Goal: Task Accomplishment & Management: Complete application form

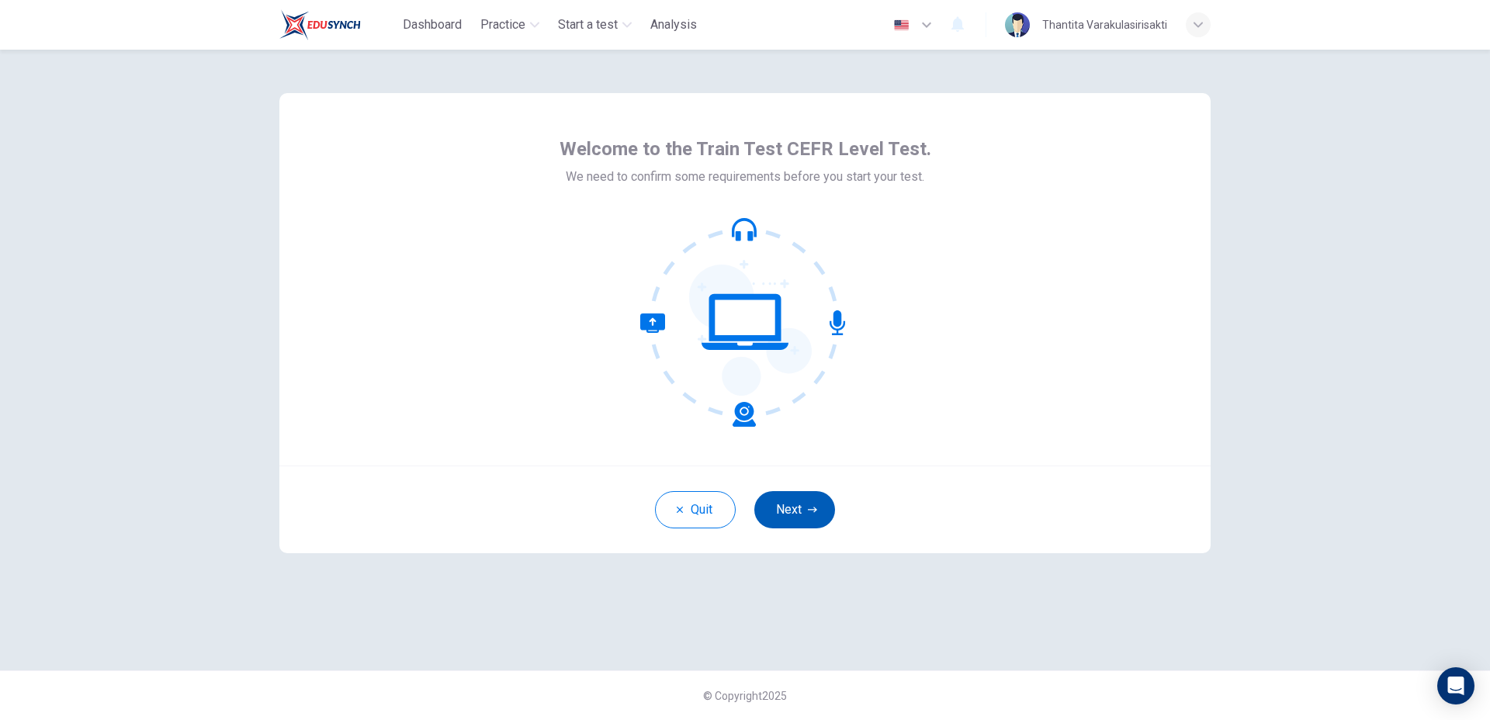
click at [809, 508] on icon "button" at bounding box center [812, 509] width 9 height 9
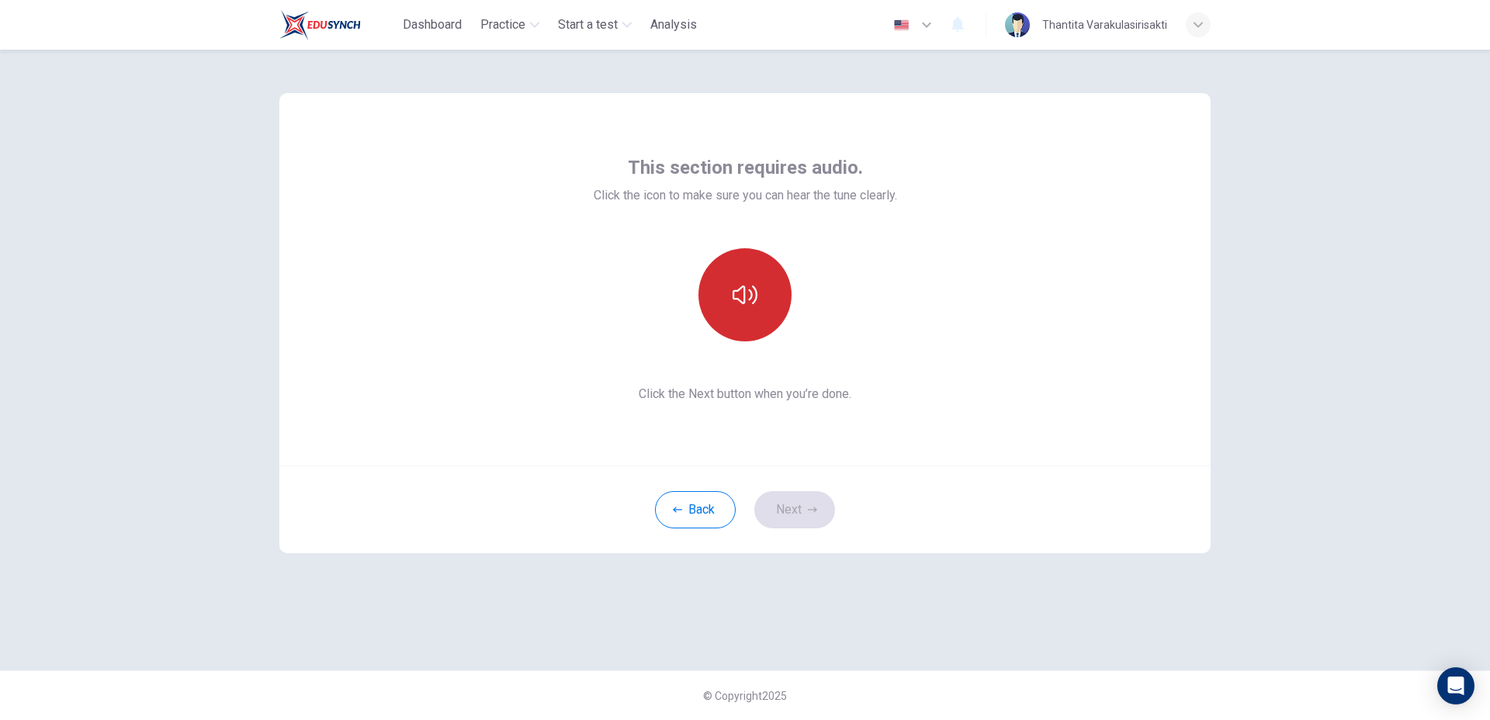
click at [754, 293] on icon "button" at bounding box center [745, 295] width 25 height 25
click at [754, 293] on icon "button" at bounding box center [745, 295] width 25 height 19
click at [780, 504] on button "Next" at bounding box center [794, 509] width 81 height 37
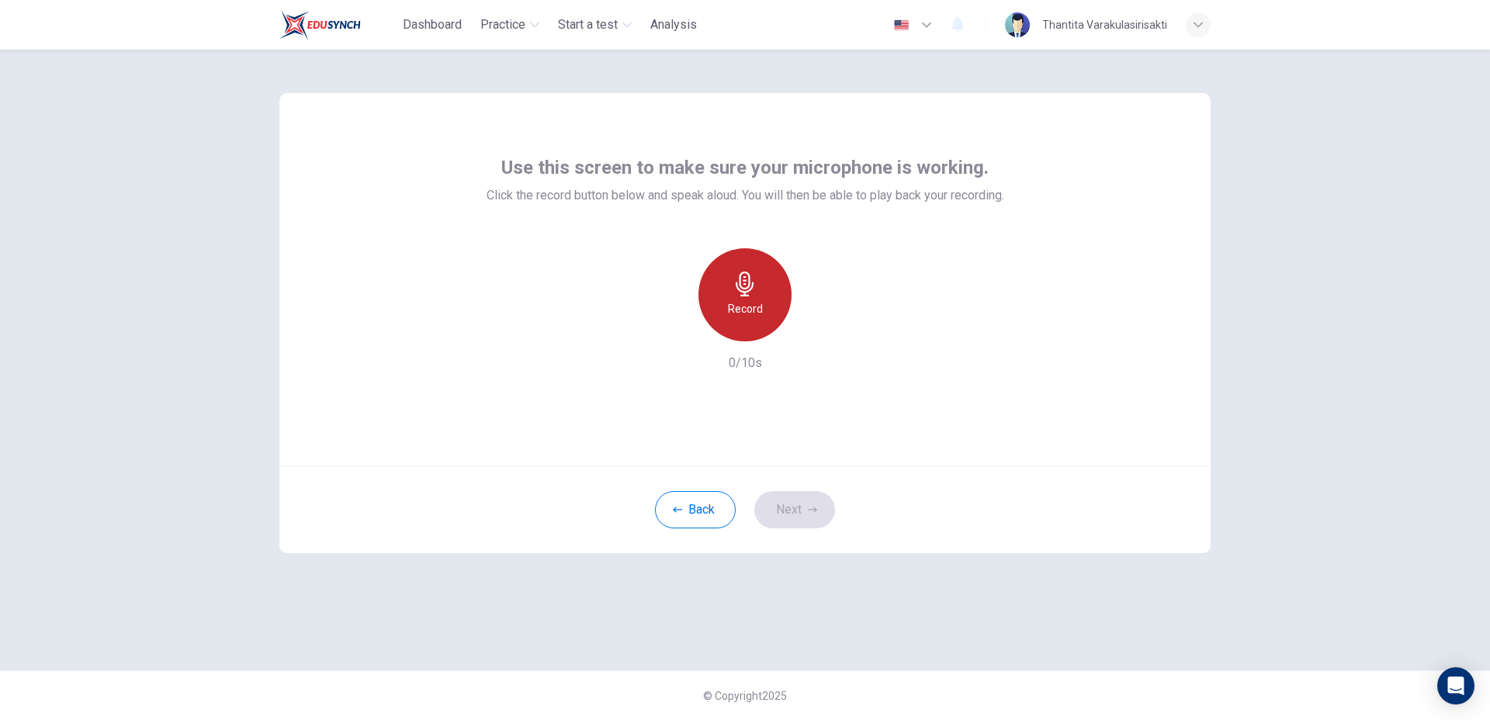
click at [746, 300] on h6 "Record" at bounding box center [745, 309] width 35 height 19
click at [751, 293] on icon "button" at bounding box center [745, 284] width 25 height 25
click at [755, 303] on h6 "Record" at bounding box center [745, 309] width 35 height 19
click at [728, 307] on h6 "Record" at bounding box center [745, 309] width 35 height 19
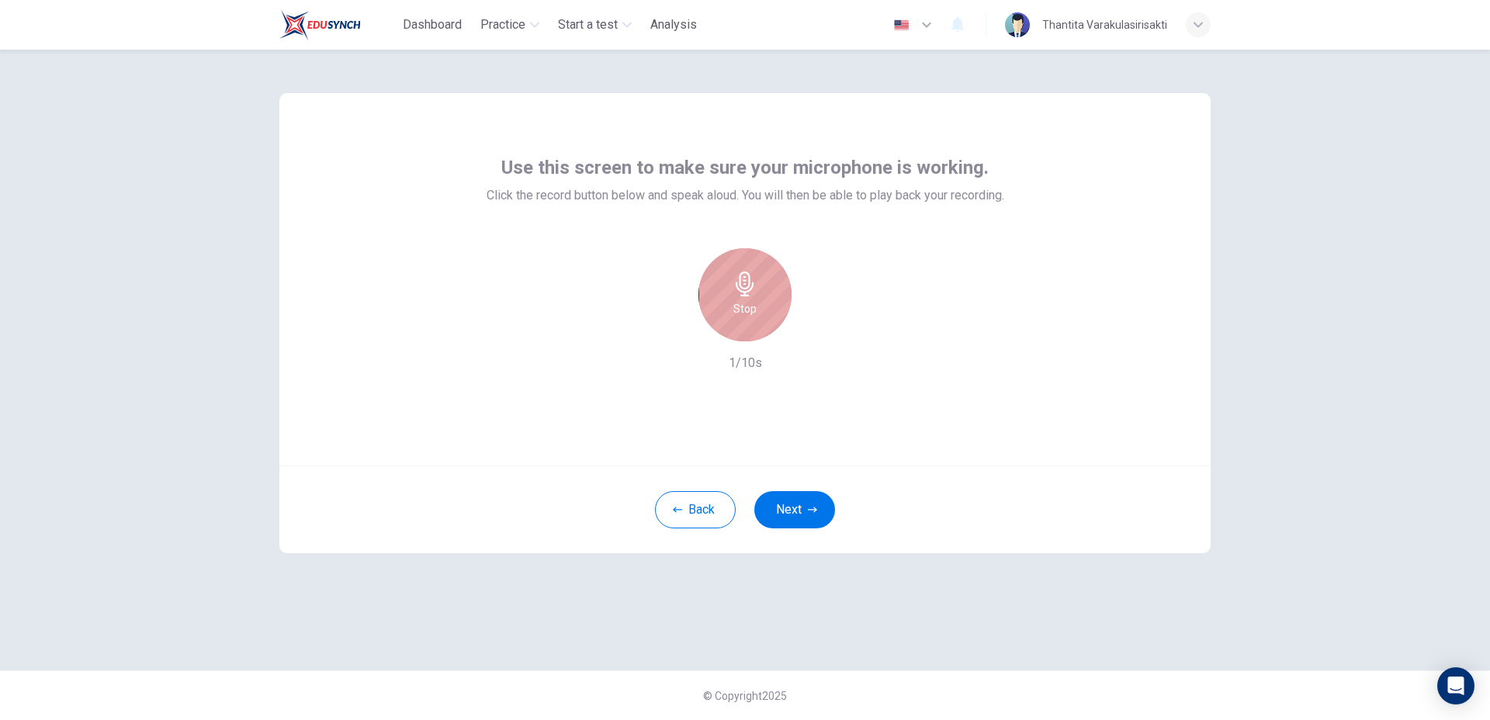
click at [725, 282] on div "Stop" at bounding box center [745, 294] width 93 height 93
click at [779, 510] on button "Next" at bounding box center [794, 509] width 81 height 37
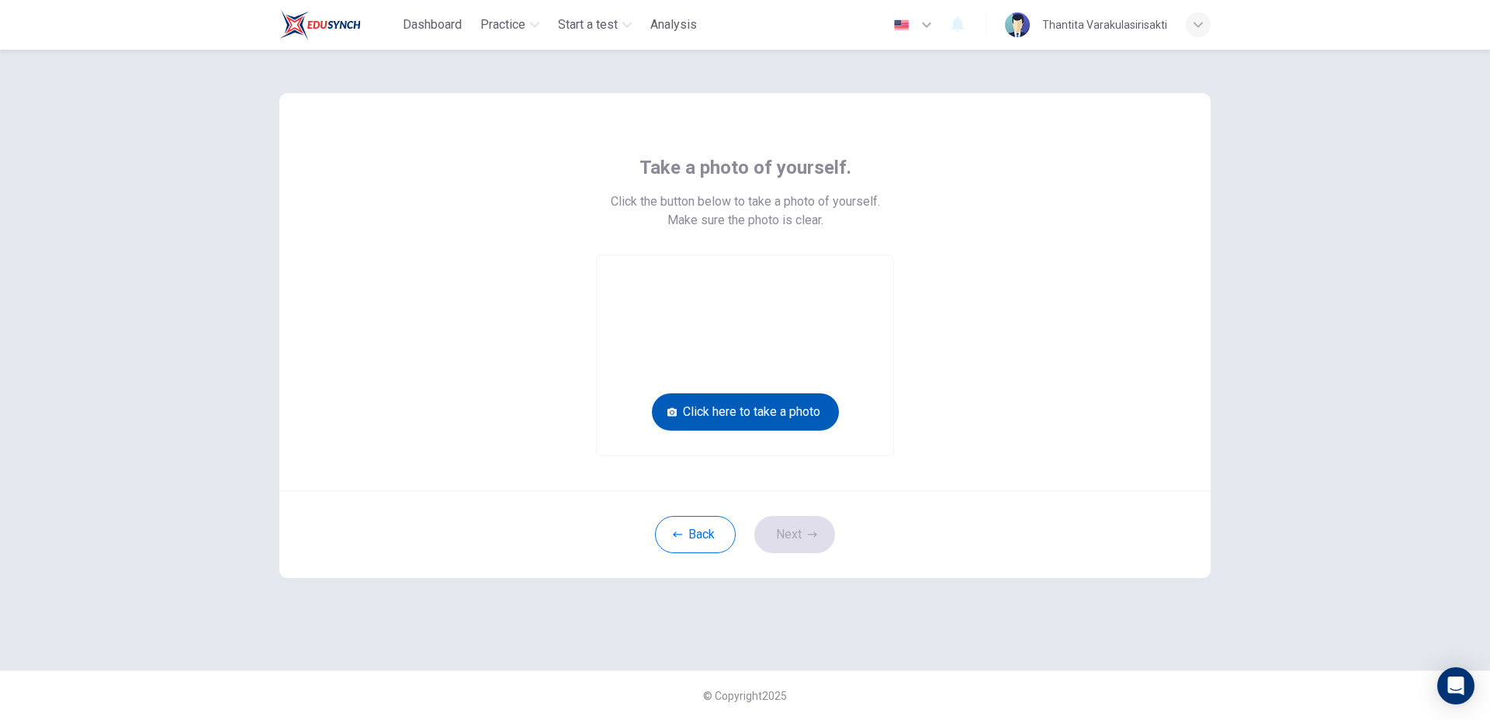
click at [777, 413] on button "Click here to take a photo" at bounding box center [745, 412] width 187 height 37
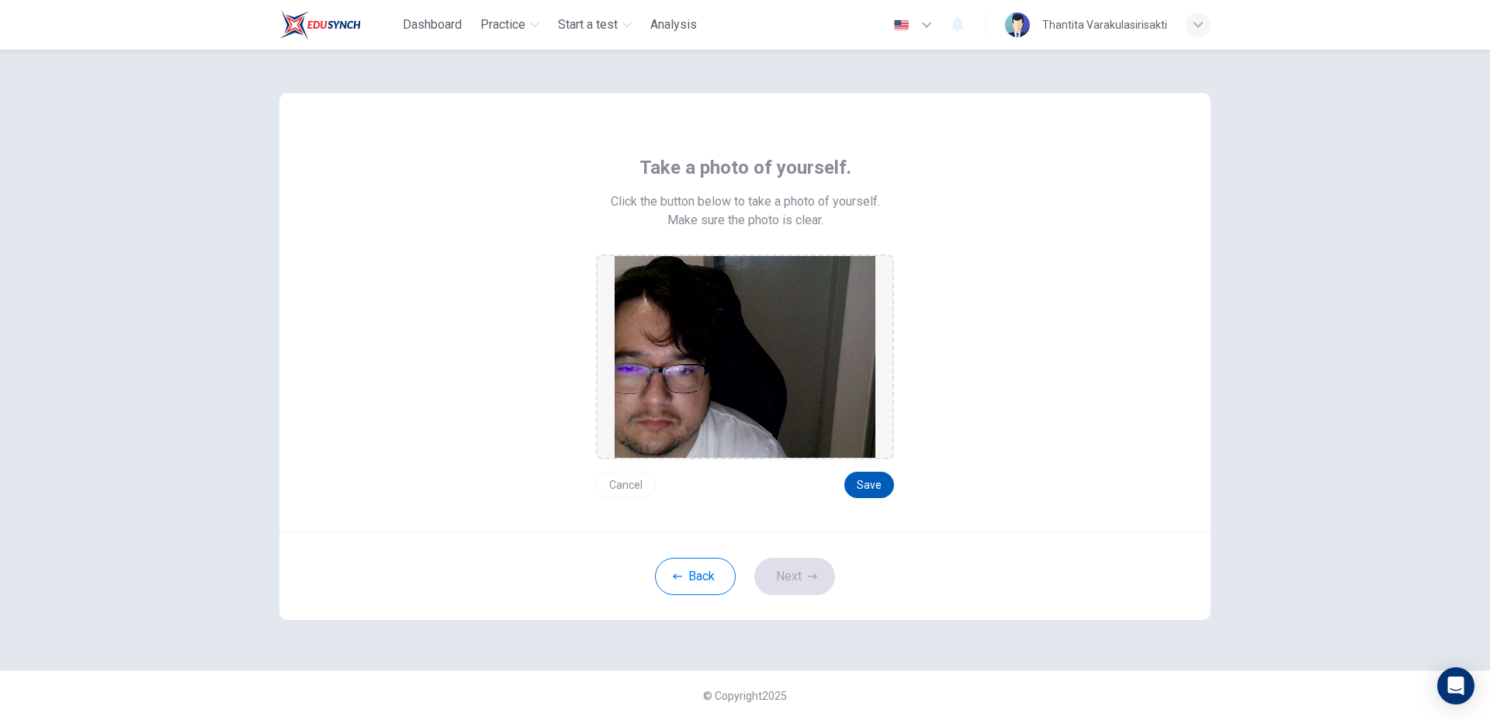
click at [855, 477] on button "Save" at bounding box center [869, 485] width 50 height 26
click at [869, 482] on button "Save" at bounding box center [869, 485] width 50 height 26
click at [880, 479] on button "Save" at bounding box center [869, 485] width 50 height 26
click at [862, 480] on button "Save" at bounding box center [869, 485] width 50 height 26
click at [874, 488] on button "Save" at bounding box center [869, 485] width 50 height 26
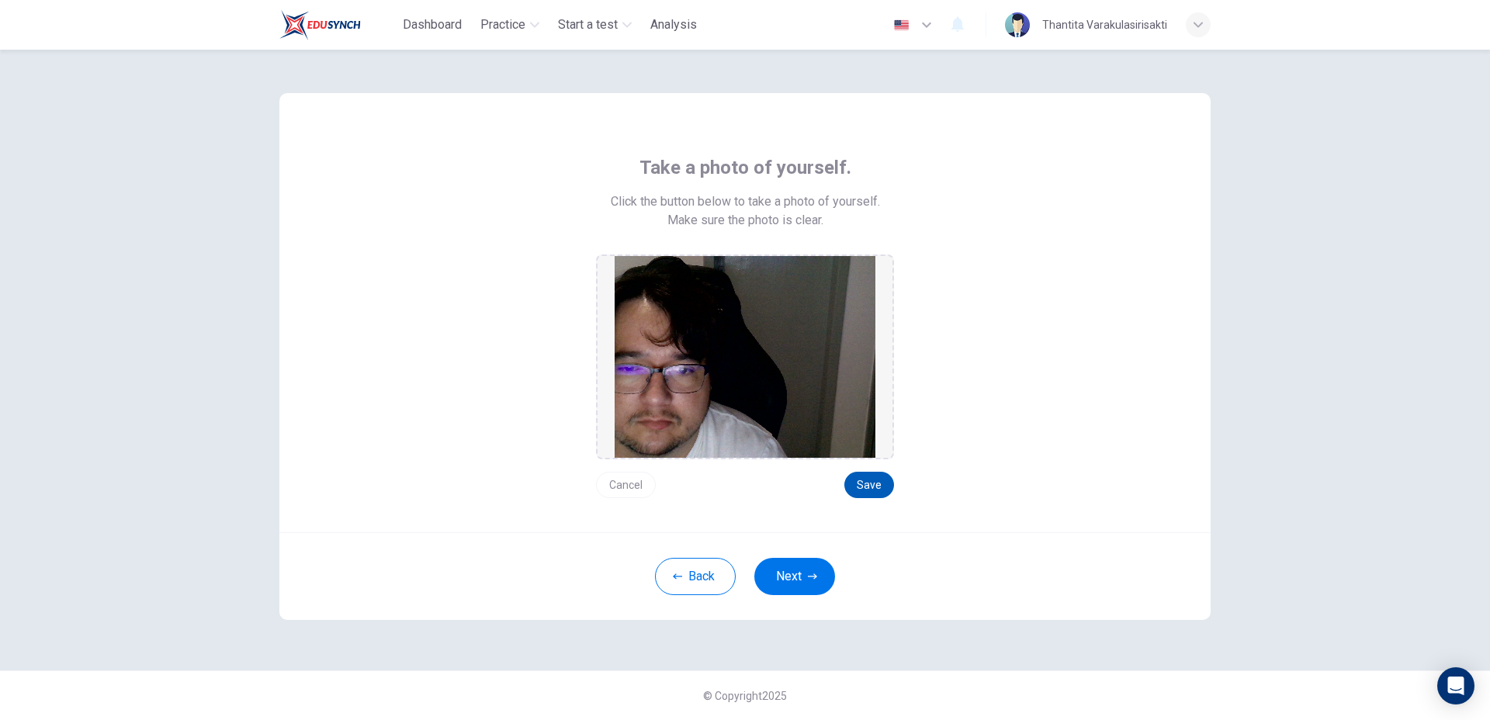
click at [874, 488] on button "Save" at bounding box center [869, 485] width 50 height 26
click at [875, 488] on button "Save" at bounding box center [869, 485] width 50 height 26
click at [875, 487] on button "Save" at bounding box center [869, 485] width 50 height 26
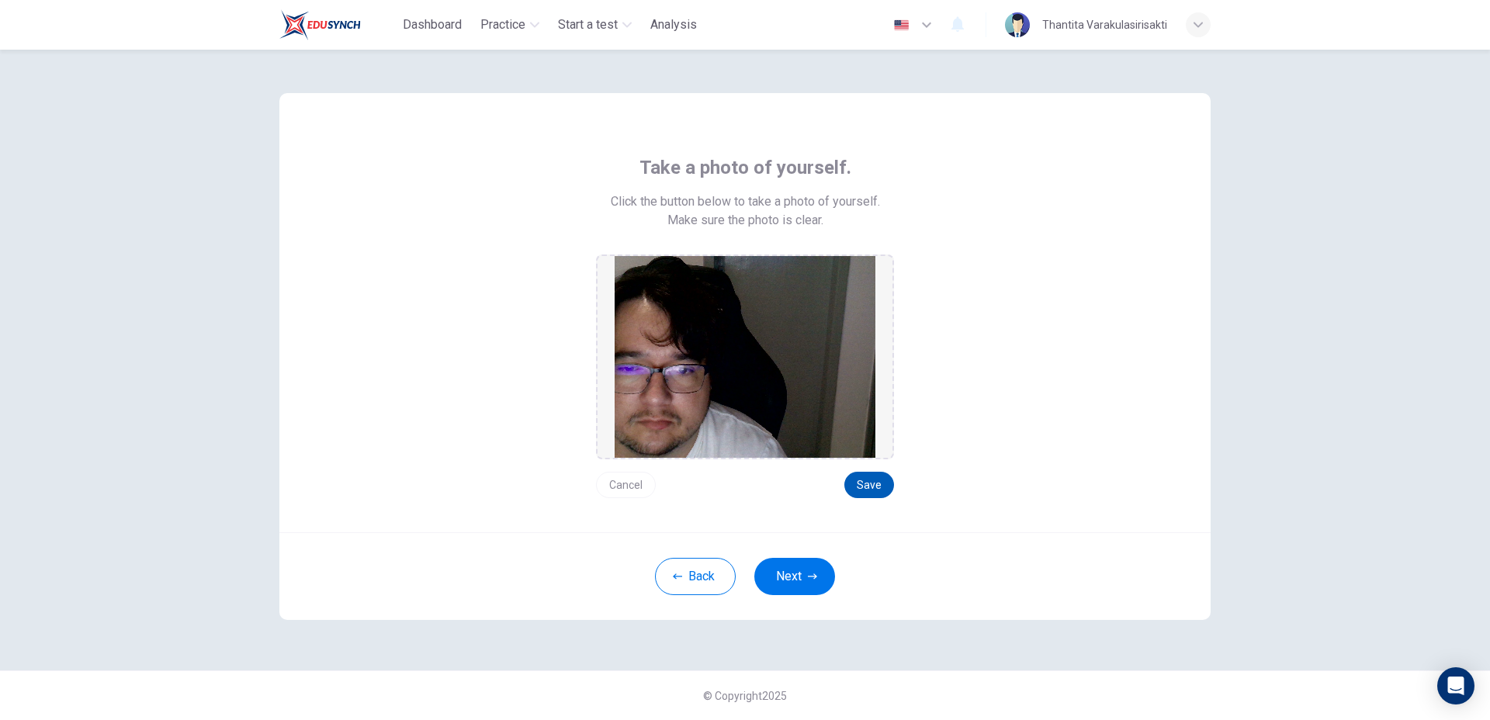
click at [876, 485] on button "Save" at bounding box center [869, 485] width 50 height 26
click at [877, 483] on button "Save" at bounding box center [869, 485] width 50 height 26
click at [878, 481] on button "Save" at bounding box center [869, 485] width 50 height 26
click at [879, 480] on button "Save" at bounding box center [869, 485] width 50 height 26
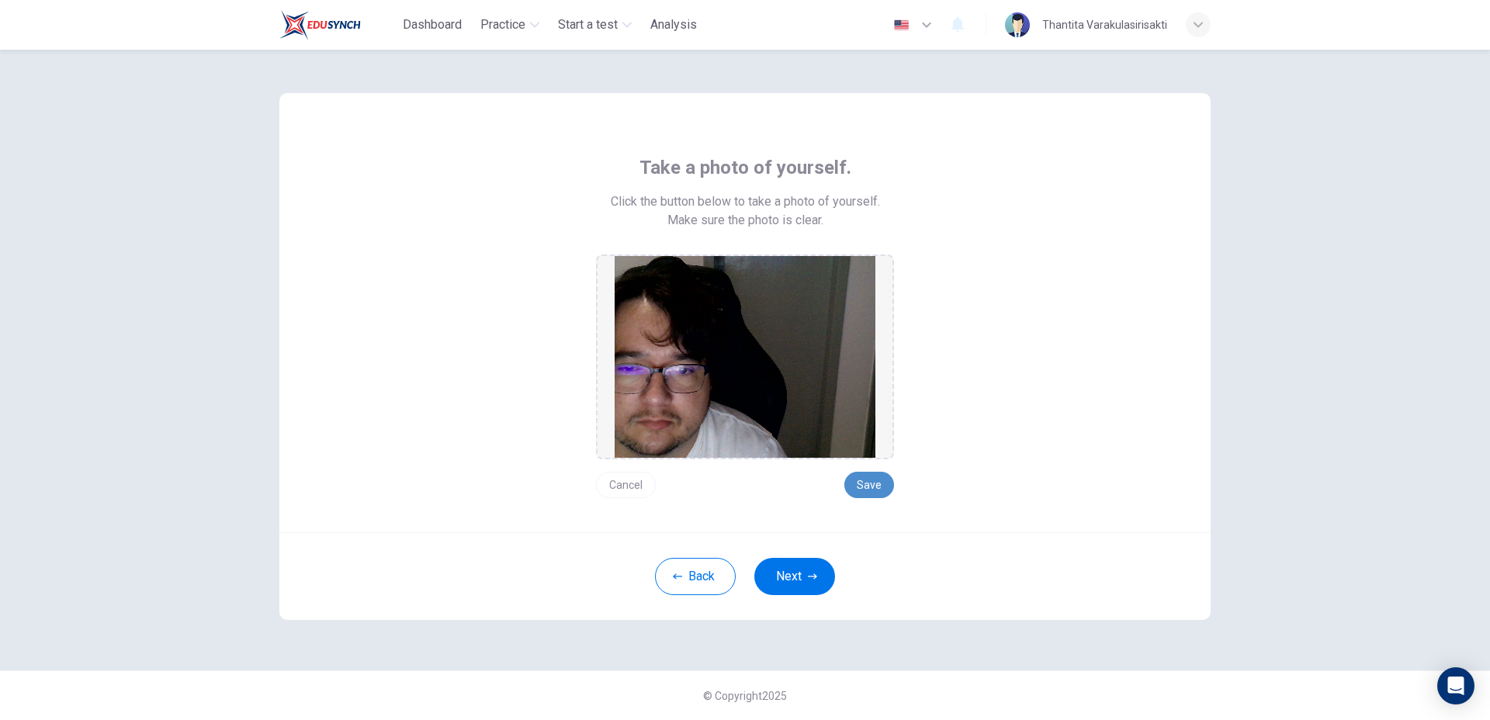
click at [879, 480] on button "Save" at bounding box center [869, 485] width 50 height 26
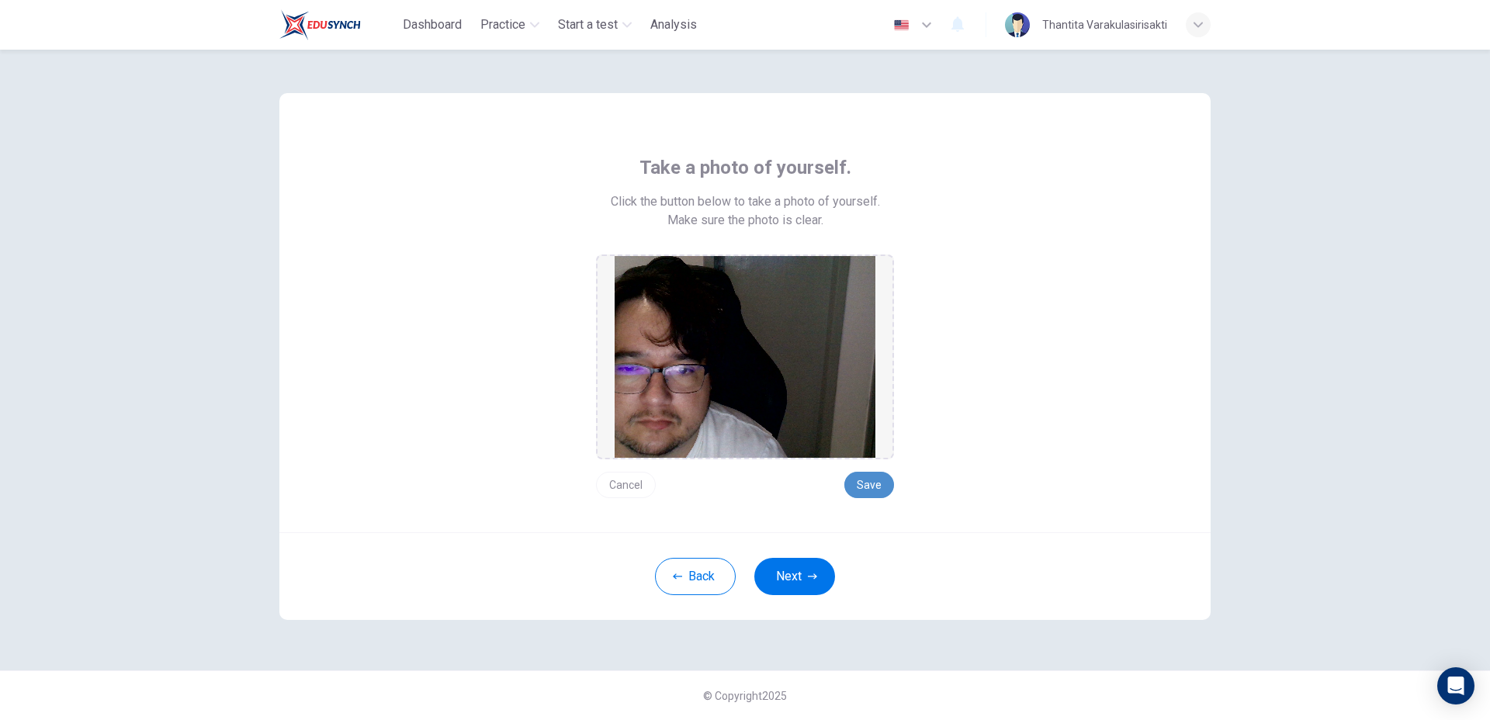
click at [879, 480] on button "Save" at bounding box center [869, 485] width 50 height 26
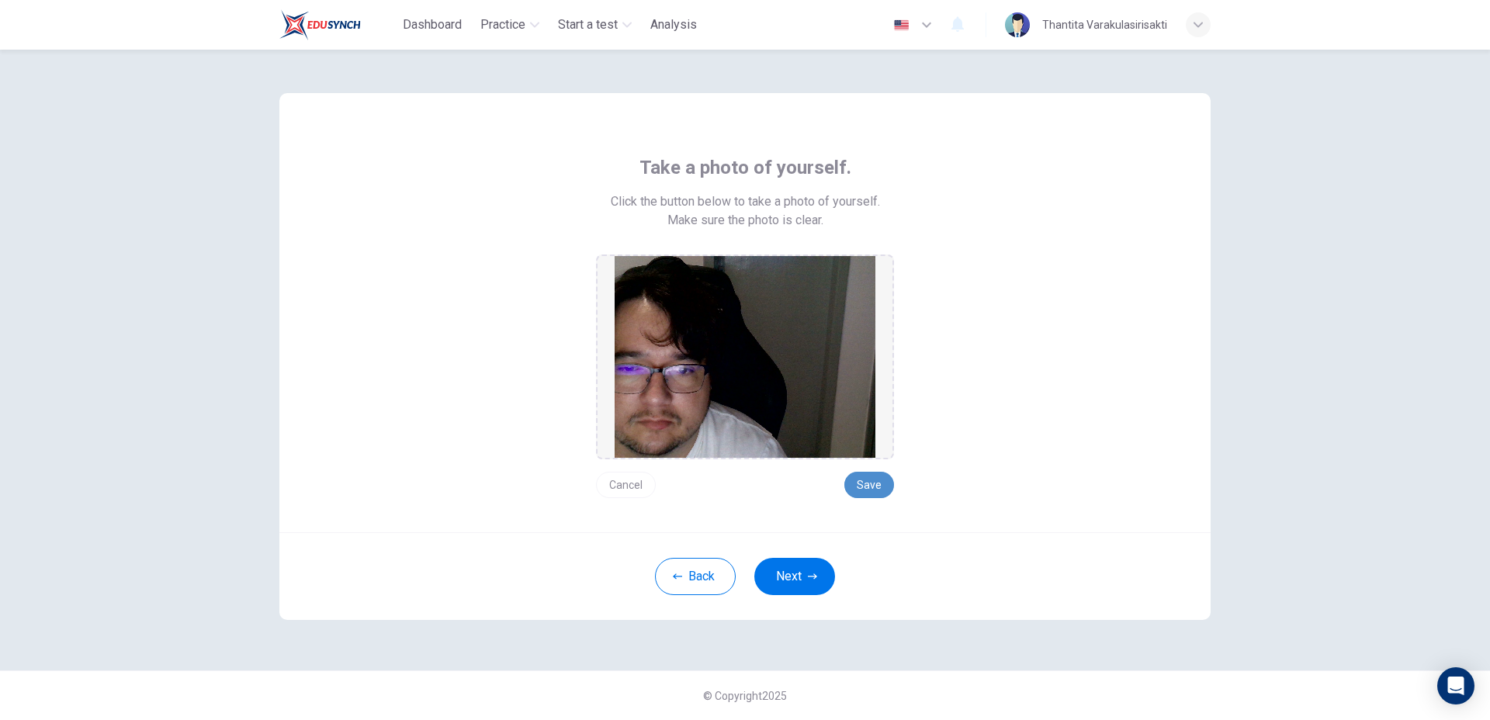
click at [879, 480] on button "Save" at bounding box center [869, 485] width 50 height 26
click at [878, 480] on button "Save" at bounding box center [869, 485] width 50 height 26
click at [876, 480] on button "Save" at bounding box center [869, 485] width 50 height 26
click at [872, 477] on button "Save" at bounding box center [869, 485] width 50 height 26
click at [610, 485] on button "Cancel" at bounding box center [626, 485] width 60 height 26
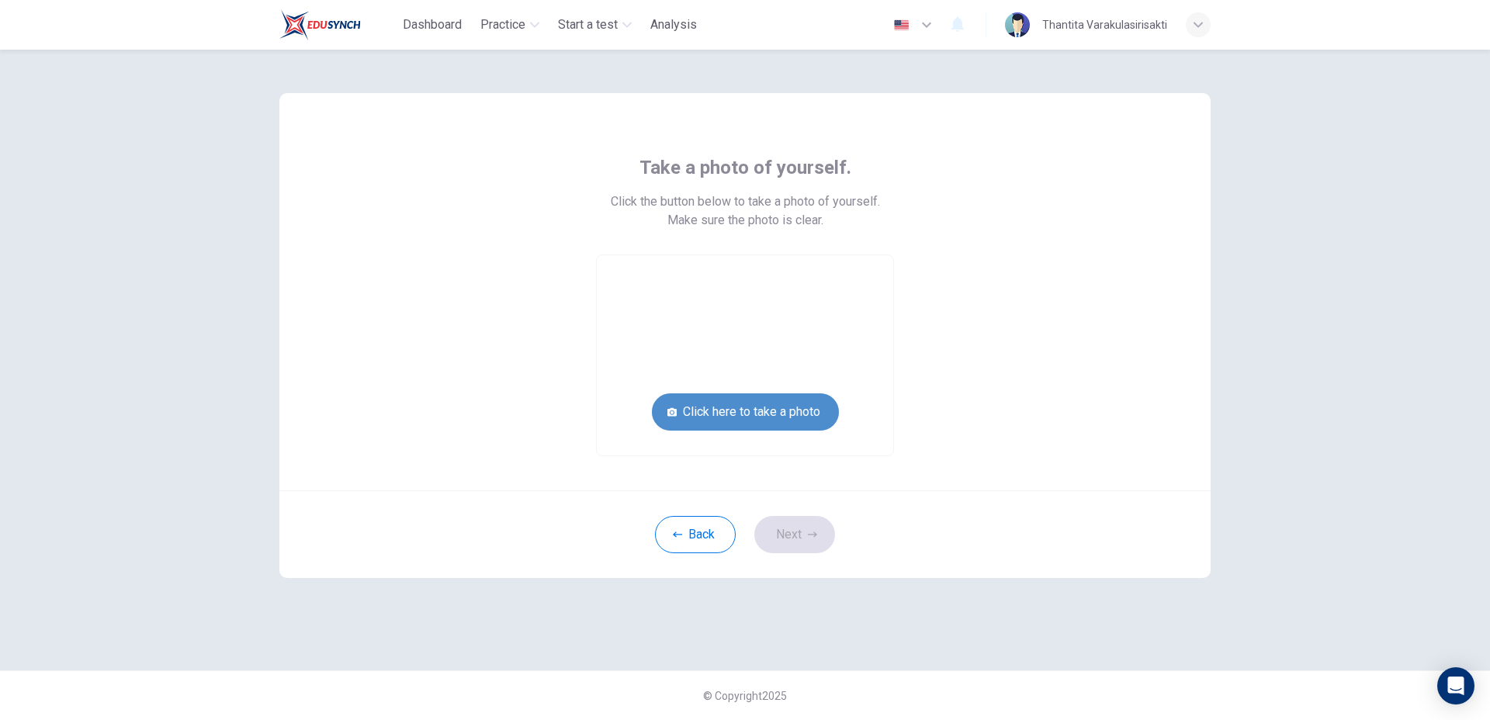
click at [800, 421] on button "Click here to take a photo" at bounding box center [745, 412] width 187 height 37
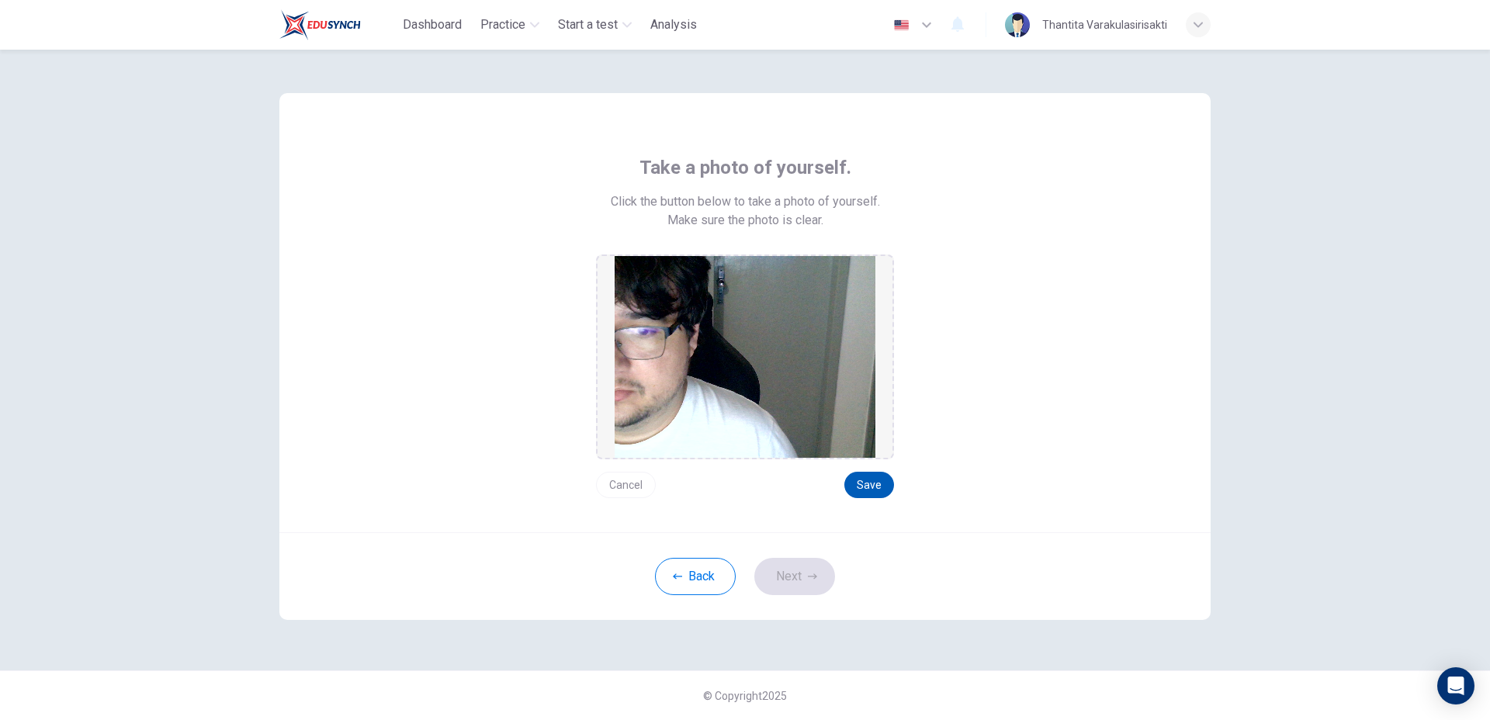
click at [869, 483] on button "Save" at bounding box center [869, 485] width 50 height 26
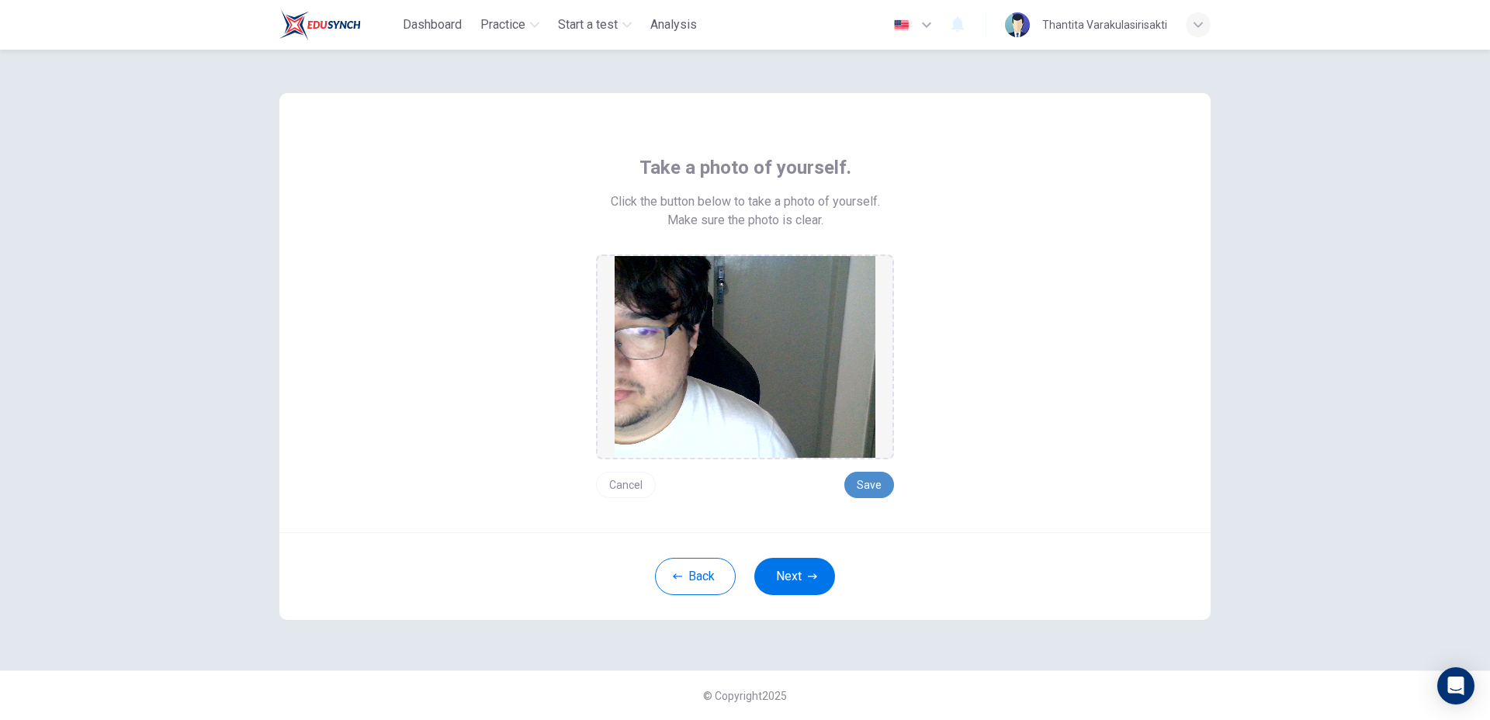
click at [869, 483] on button "Save" at bounding box center [869, 485] width 50 height 26
click at [866, 493] on button "Save" at bounding box center [869, 485] width 50 height 26
click at [871, 489] on button "Save" at bounding box center [869, 485] width 50 height 26
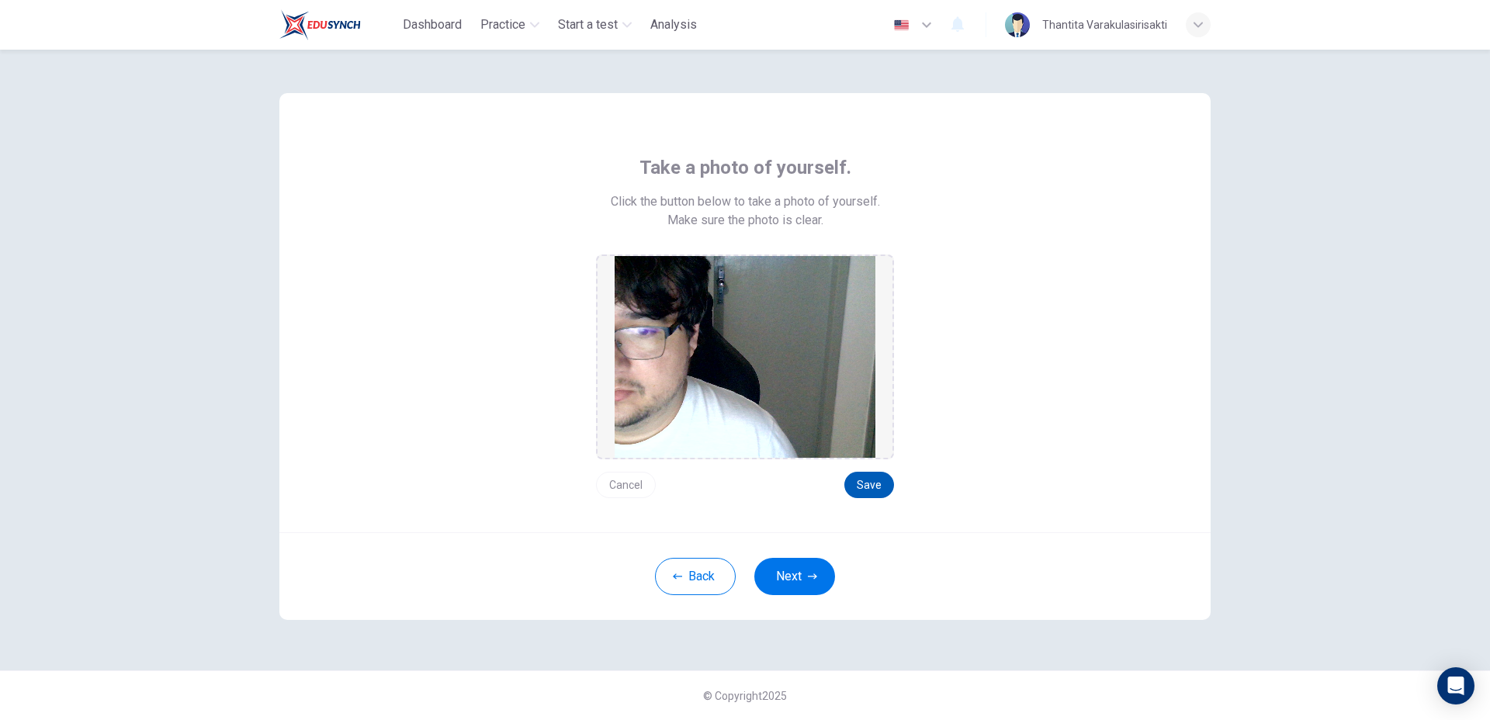
click at [871, 489] on button "Save" at bounding box center [869, 485] width 50 height 26
click at [1205, 36] on div "Thantita Varakulasirisakti" at bounding box center [1108, 24] width 206 height 25
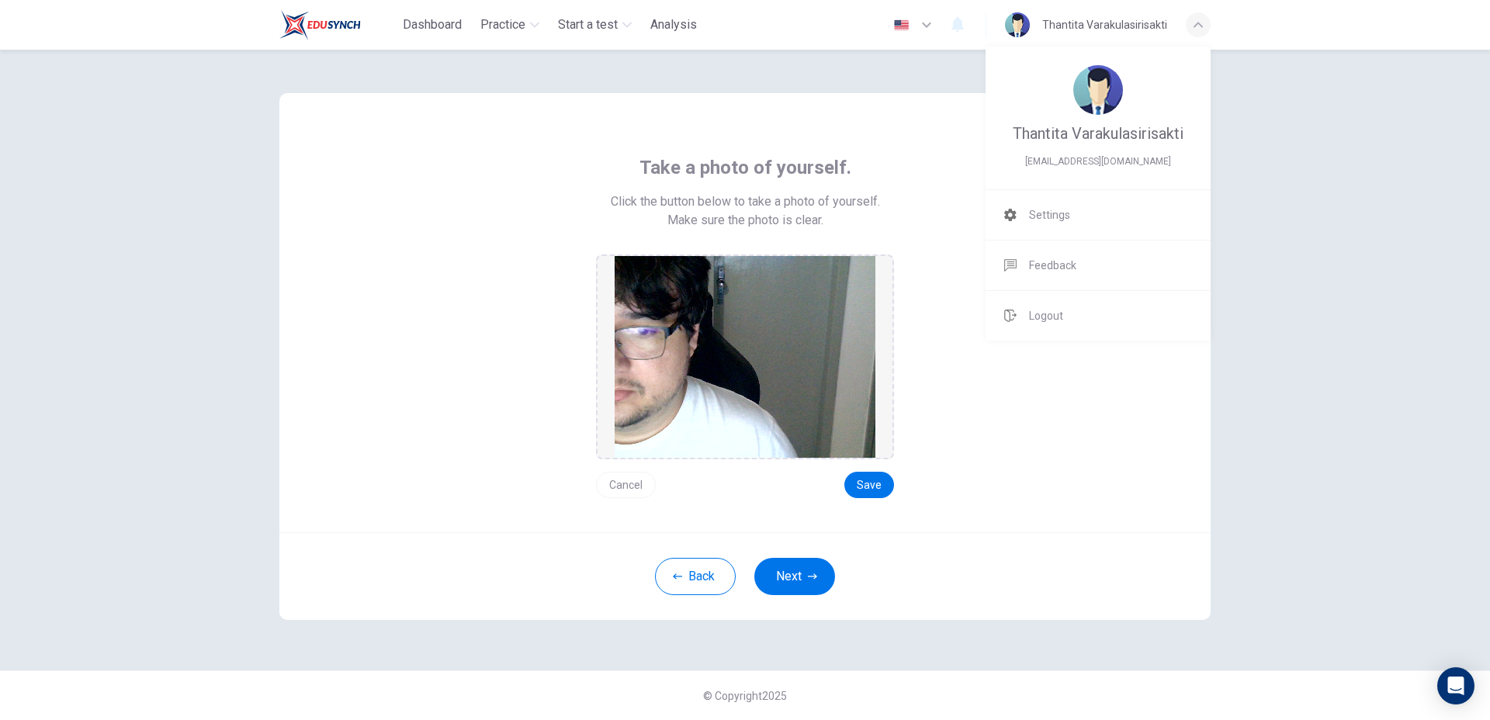
drag, startPoint x: 1205, startPoint y: 36, endPoint x: 1198, endPoint y: 12, distance: 25.3
click at [1198, 12] on div at bounding box center [745, 360] width 1490 height 720
